Goal: Transaction & Acquisition: Purchase product/service

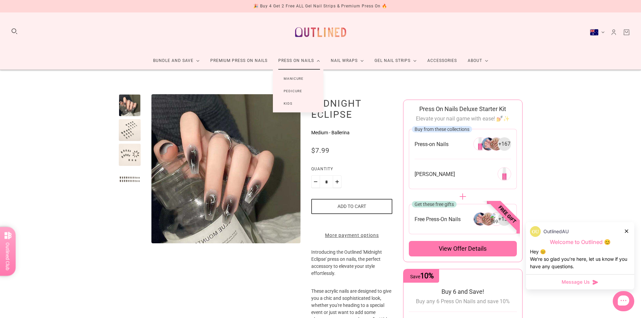
click at [296, 65] on link "Press On Nails" at bounding box center [299, 61] width 53 height 18
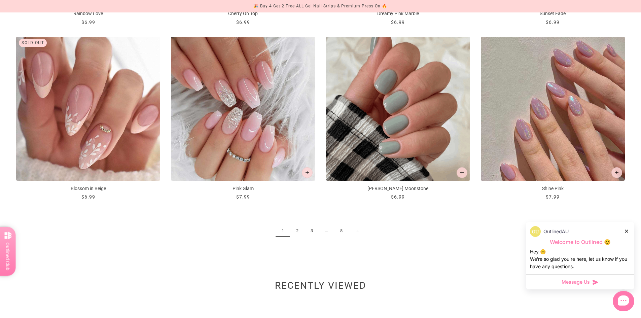
scroll to position [1143, 0]
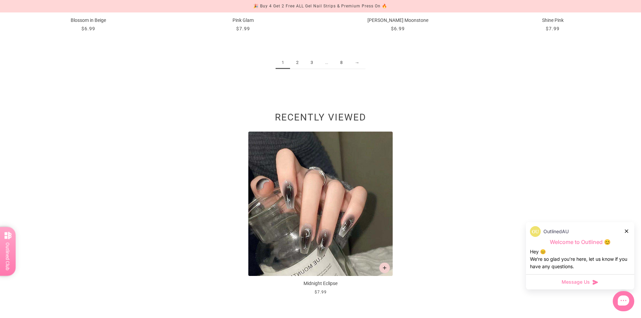
click at [299, 67] on link "2" at bounding box center [297, 63] width 14 height 12
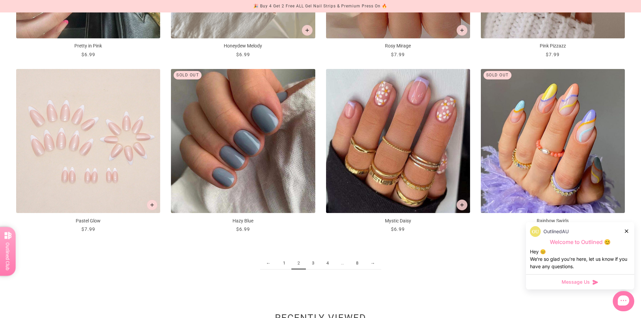
scroll to position [1010, 0]
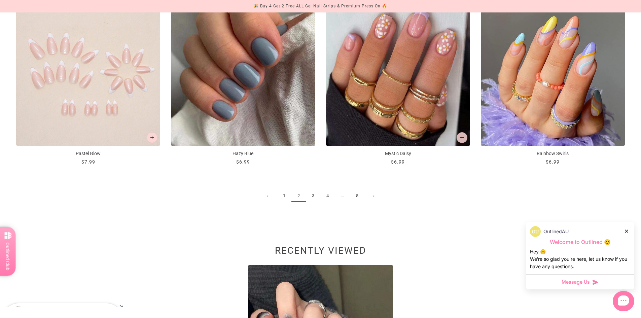
click at [313, 193] on link "3" at bounding box center [313, 196] width 14 height 12
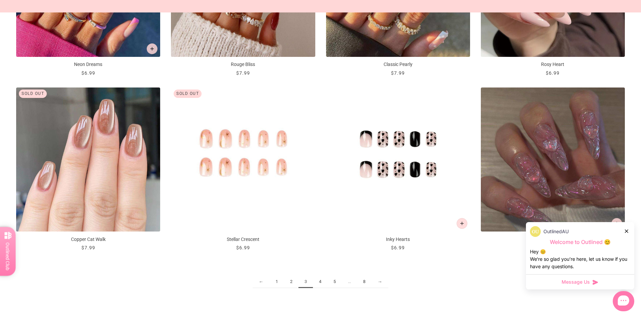
scroll to position [976, 0]
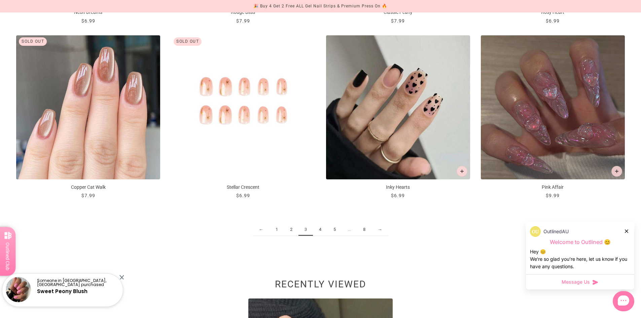
click at [319, 231] on link "4" at bounding box center [320, 229] width 14 height 12
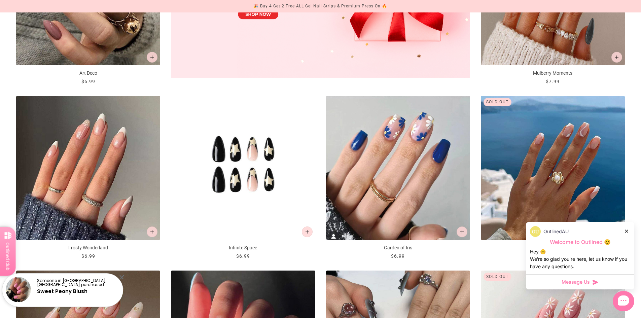
scroll to position [404, 0]
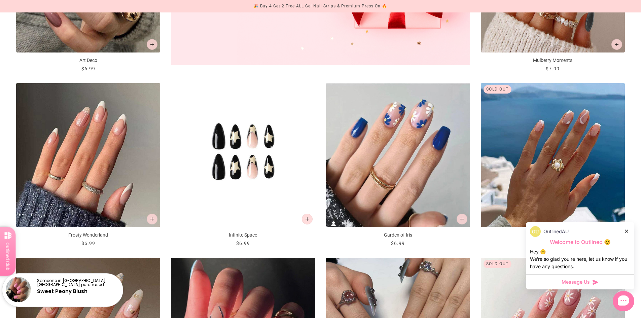
click at [259, 152] on img "Infinite Space" at bounding box center [243, 155] width 144 height 144
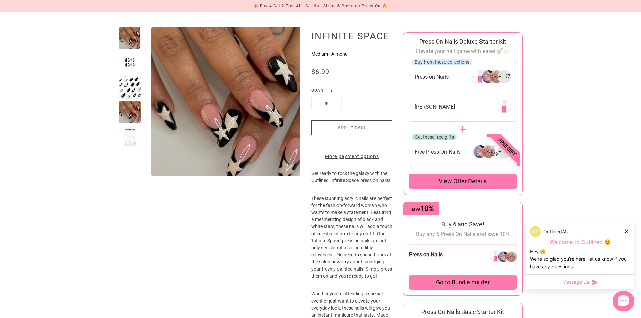
click at [355, 127] on button "Add to cart" at bounding box center [351, 127] width 81 height 15
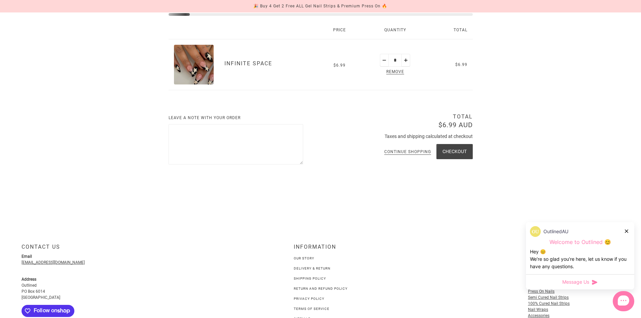
scroll to position [27, 0]
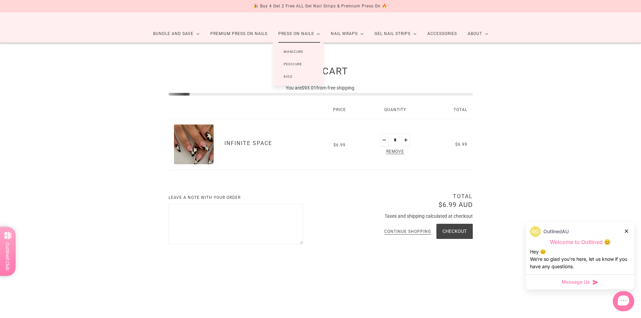
click at [297, 57] on link "Manicure" at bounding box center [293, 51] width 41 height 12
click at [296, 50] on link "Manicure" at bounding box center [293, 51] width 41 height 12
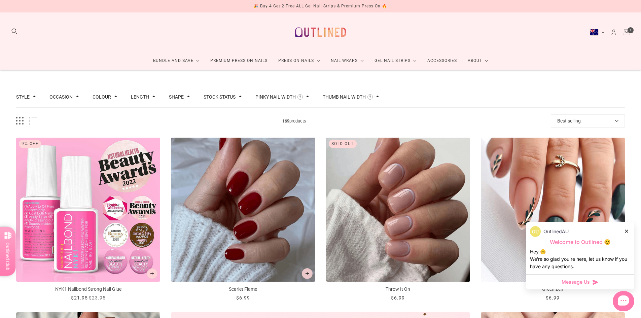
click at [90, 203] on img "NYK1 Nailbond Strong Nail Glue" at bounding box center [88, 210] width 144 height 144
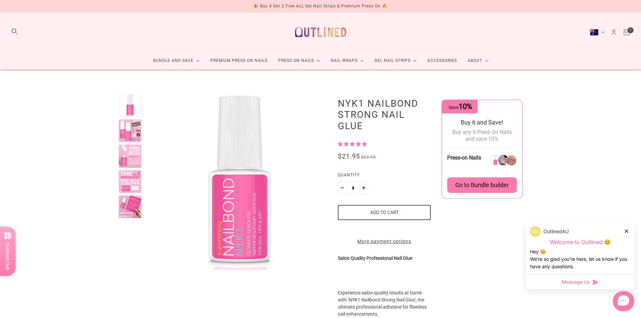
click at [407, 210] on button "Add to cart" at bounding box center [384, 212] width 93 height 15
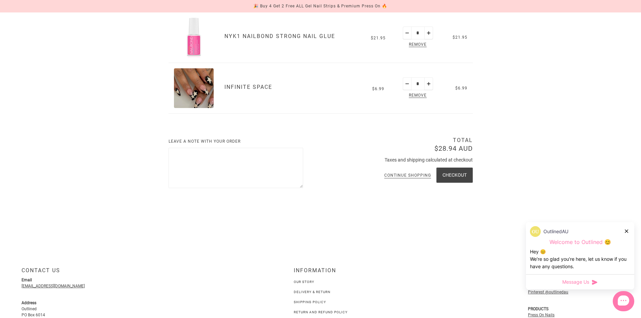
scroll to position [135, 0]
click at [458, 173] on button "Checkout" at bounding box center [455, 174] width 36 height 15
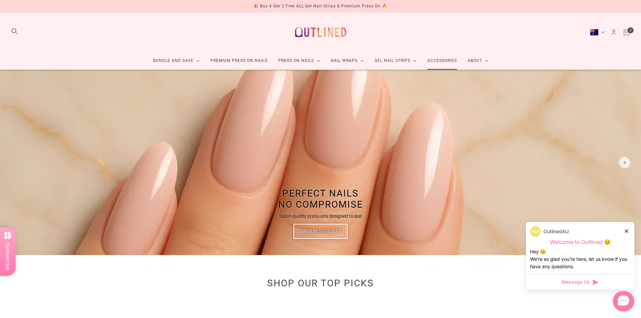
click at [440, 58] on link "Accessories" at bounding box center [442, 61] width 40 height 18
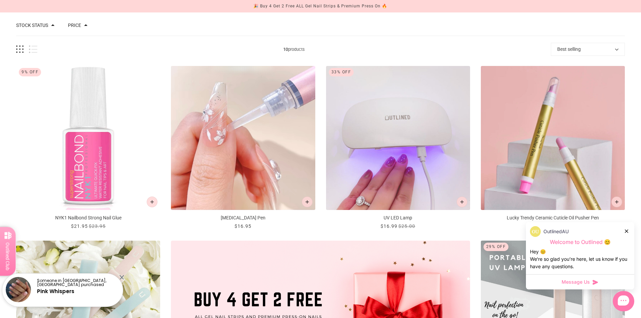
scroll to position [135, 0]
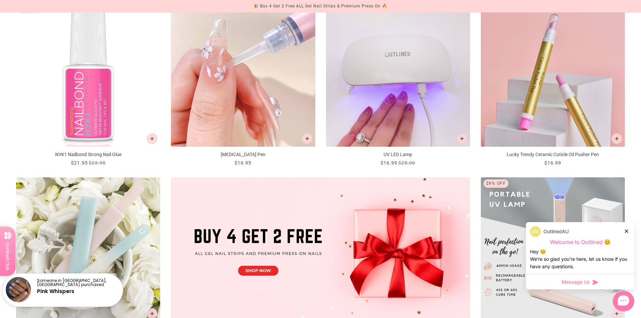
click at [241, 80] on img "Nail Removal Pen" at bounding box center [243, 75] width 144 height 144
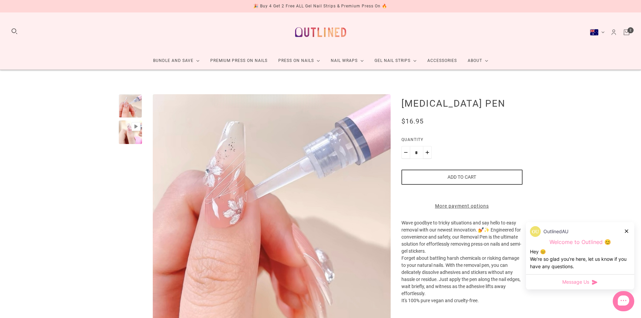
click at [135, 135] on div at bounding box center [131, 133] width 24 height 24
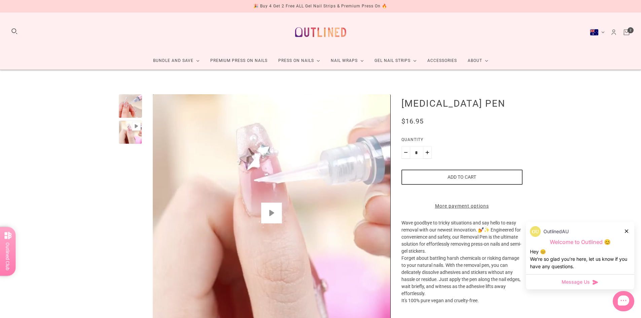
click at [272, 211] on button "Play" at bounding box center [271, 213] width 21 height 21
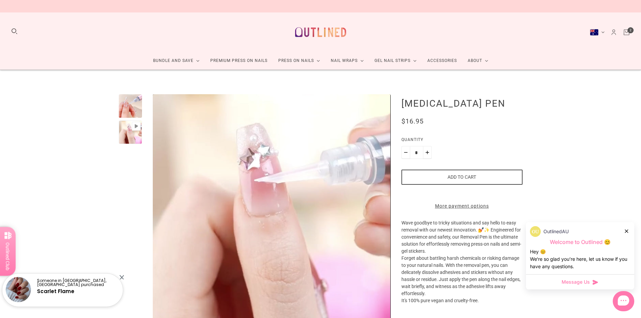
type input "*"
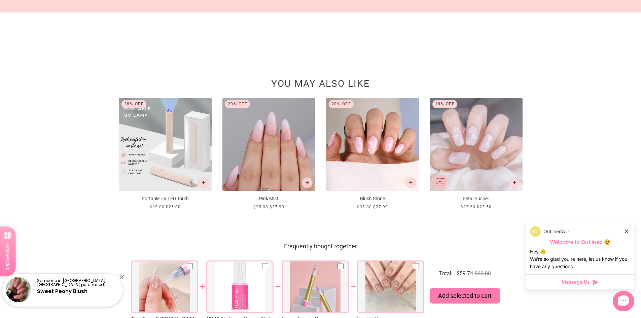
scroll to position [404, 0]
